Goal: Find specific page/section: Find specific page/section

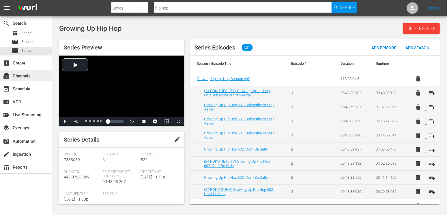
click at [32, 76] on div "subscriptions Channels" at bounding box center [26, 76] width 52 height 12
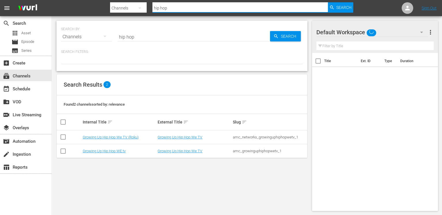
click at [177, 9] on input "hip hop" at bounding box center [241, 8] width 176 height 14
type input "growing"
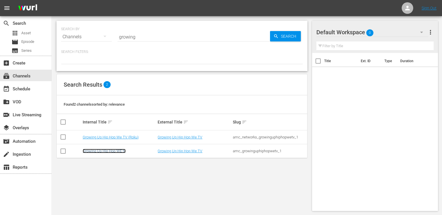
click at [114, 151] on link "Growing Up Hip Hop WE tv" at bounding box center [104, 151] width 43 height 4
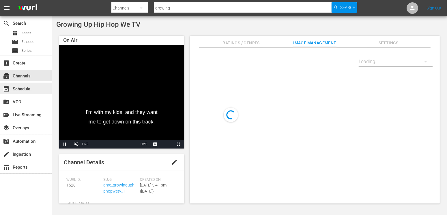
click at [28, 89] on div "event_available Schedule" at bounding box center [16, 88] width 32 height 5
